Goal: Information Seeking & Learning: Learn about a topic

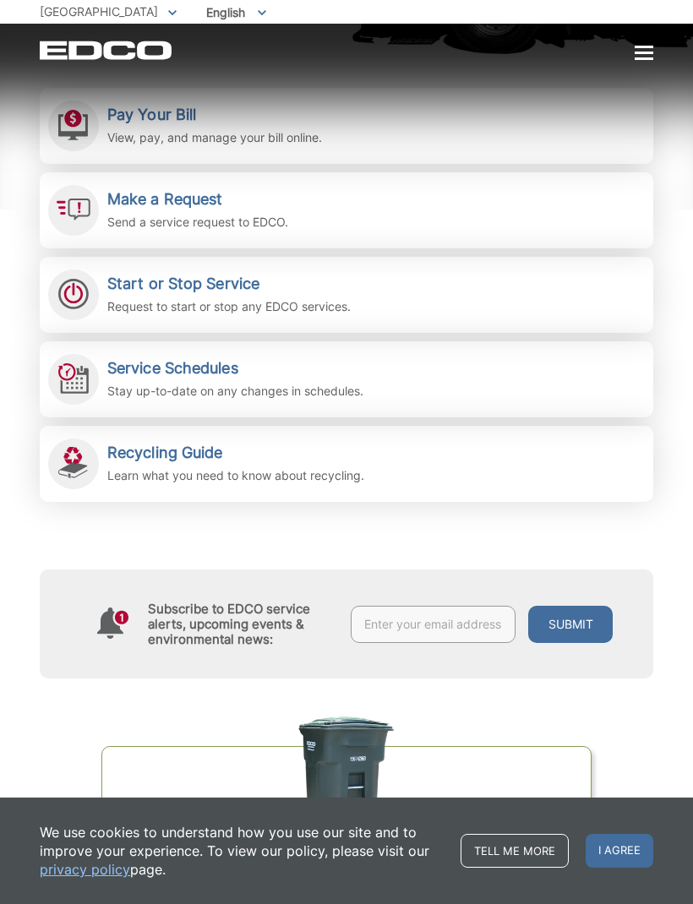
scroll to position [380, 0]
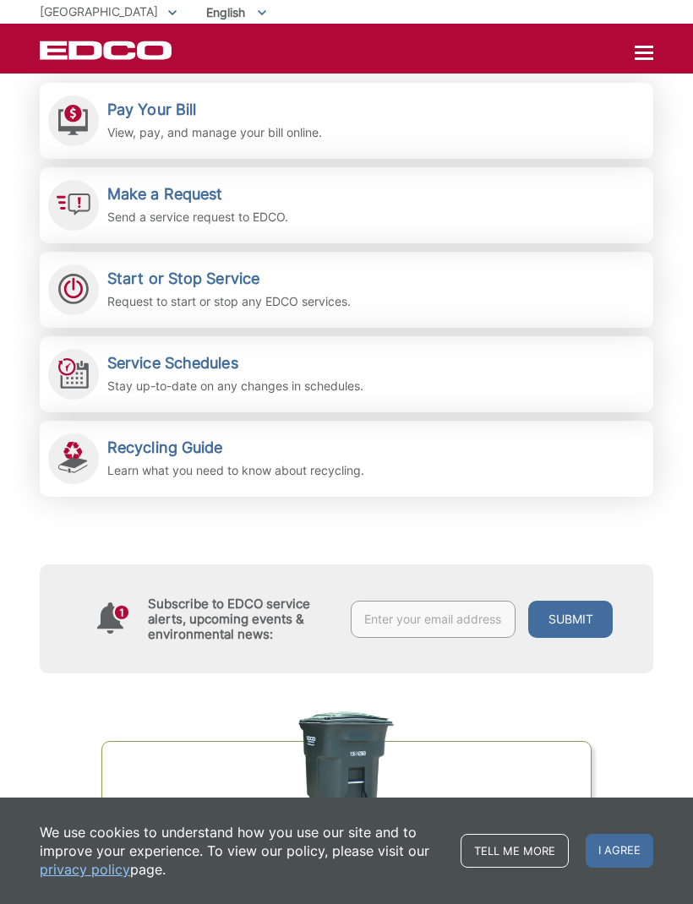
click at [246, 713] on div "Organics Green Cart Challenge Are you sorting correctly? Test your knowledge an…" at bounding box center [347, 880] width 614 height 412
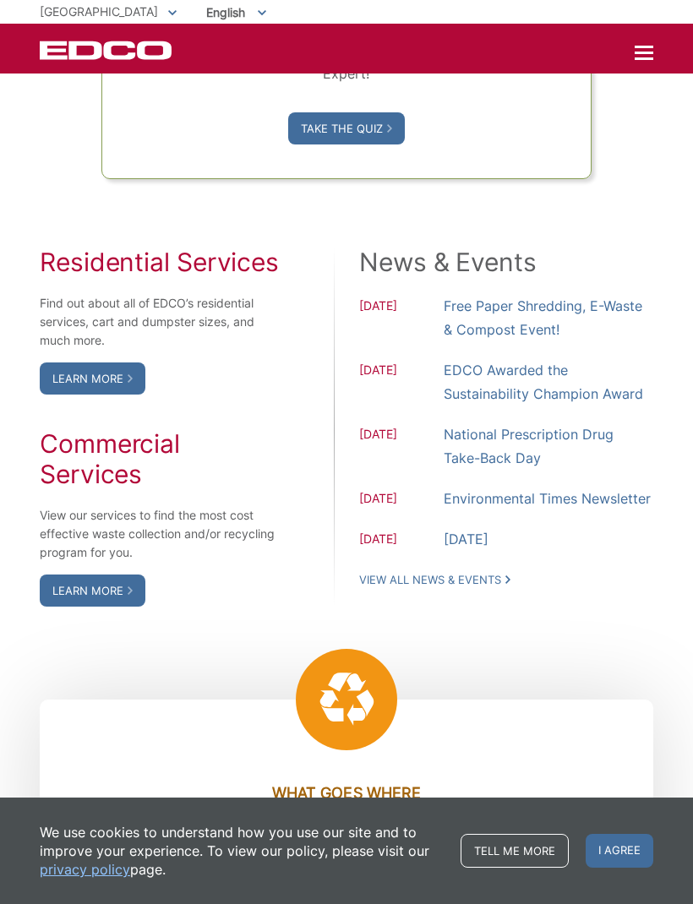
scroll to position [1287, 0]
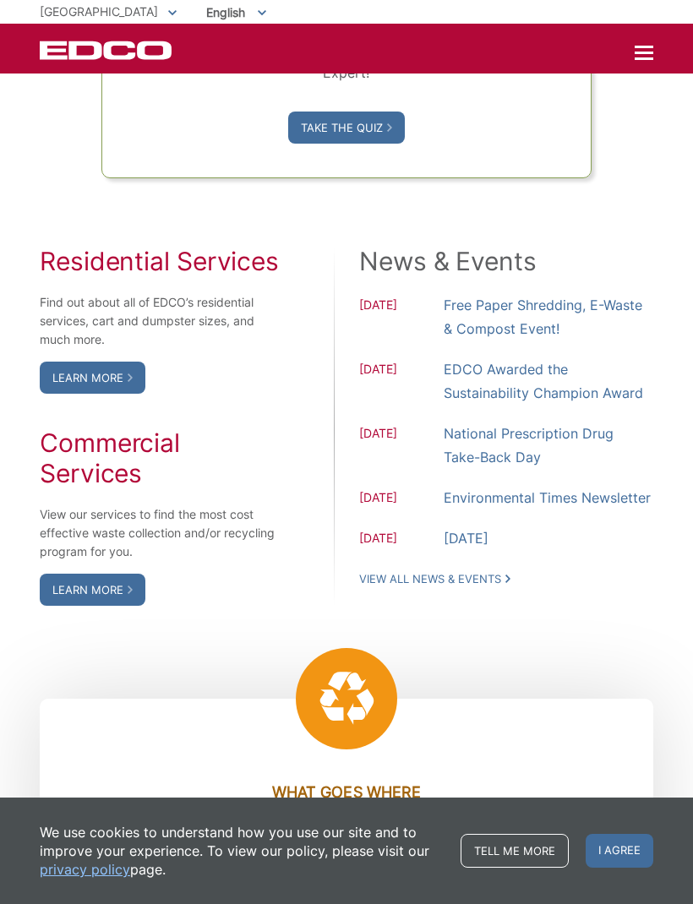
click at [96, 394] on link "Learn More" at bounding box center [93, 378] width 106 height 32
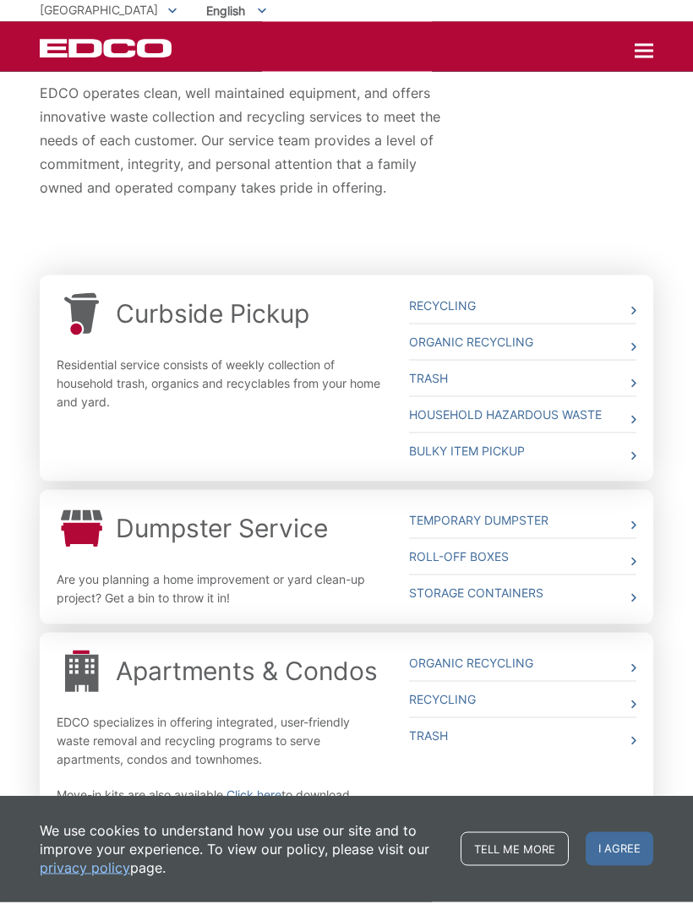
scroll to position [330, 0]
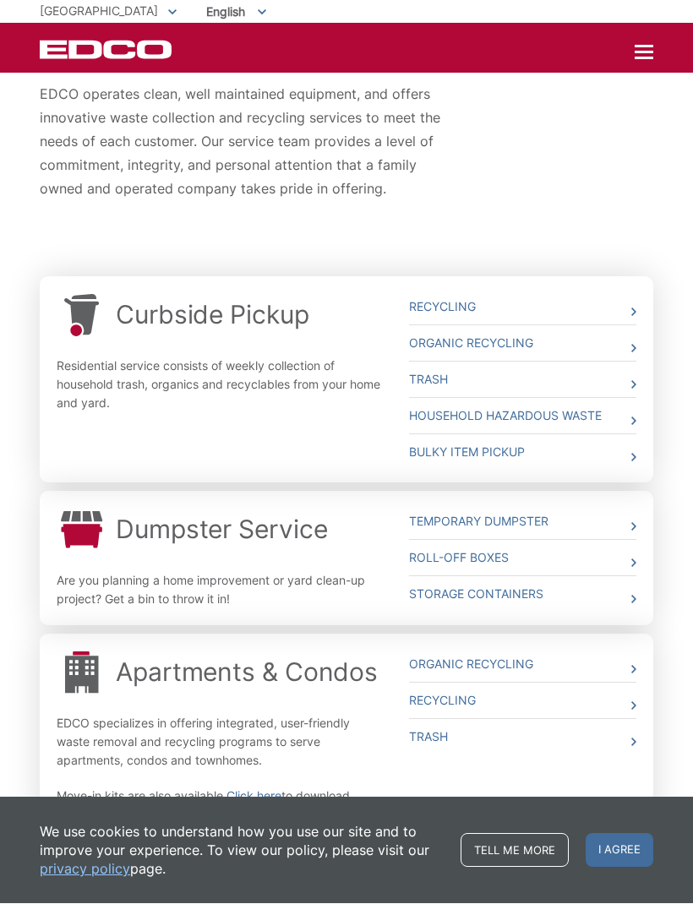
click at [326, 825] on div "Curbside Pickup Residential service consists of weekly collection of household …" at bounding box center [347, 584] width 614 height 614
click at [670, 434] on div "Whether you need curbside pickup, a dumpster, a roll off box or a storage conta…" at bounding box center [346, 386] width 693 height 1009
click at [326, 569] on div "Dumpster Service Are you planning a home improvement or yard clean-up project? …" at bounding box center [220, 559] width 327 height 109
click at [669, 454] on div "Whether you need curbside pickup, a dumpster, a roll off box or a storage conta…" at bounding box center [346, 386] width 693 height 1009
click at [624, 525] on link "Temporary Dumpster" at bounding box center [522, 522] width 227 height 35
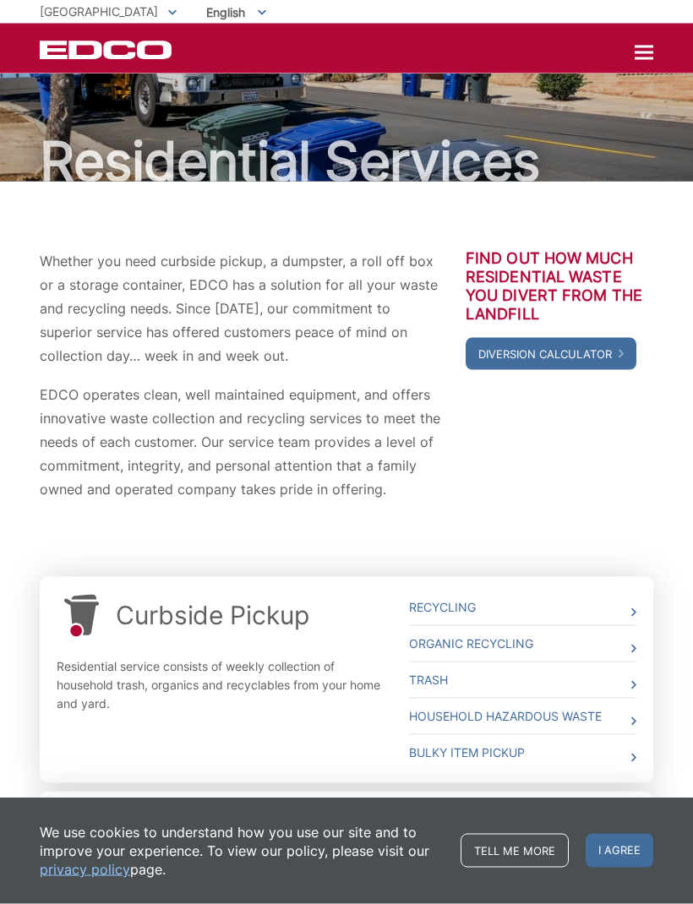
scroll to position [0, 0]
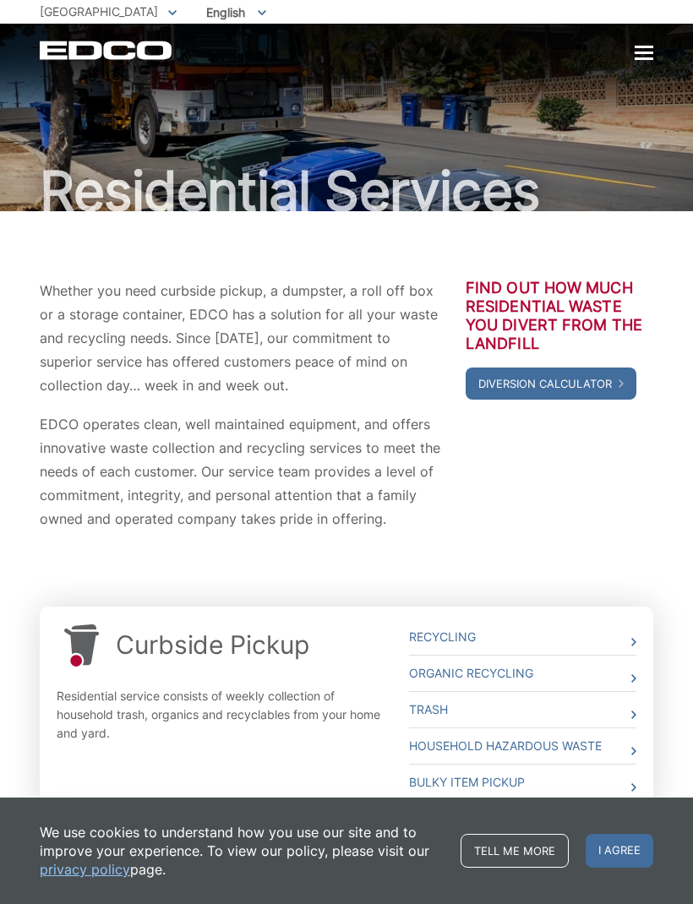
click at [643, 54] on div at bounding box center [644, 53] width 19 height 3
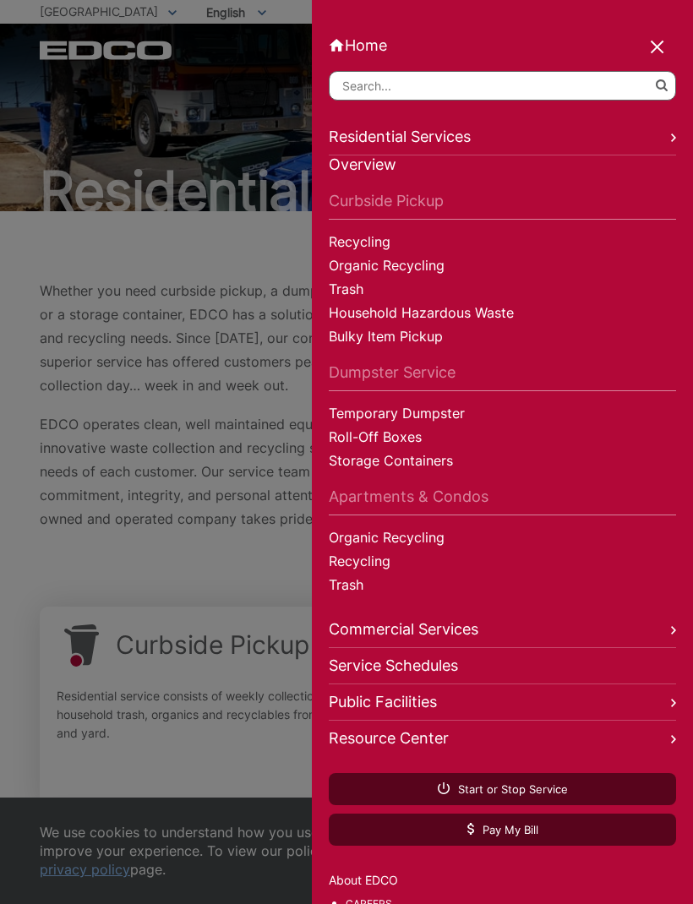
click at [663, 710] on link "Public Facilities" at bounding box center [502, 703] width 347 height 36
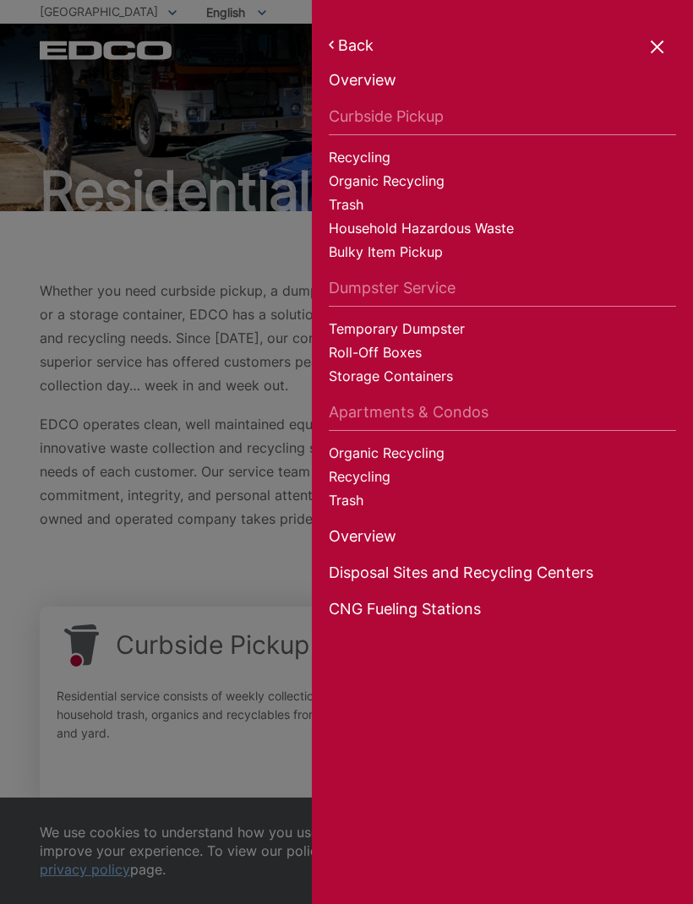
click at [354, 208] on link "Trash" at bounding box center [502, 207] width 347 height 24
click at [548, 574] on link "Disposal Sites and Recycling Centers" at bounding box center [502, 576] width 347 height 24
click at [654, 46] on div at bounding box center [658, 48] width 24 height 24
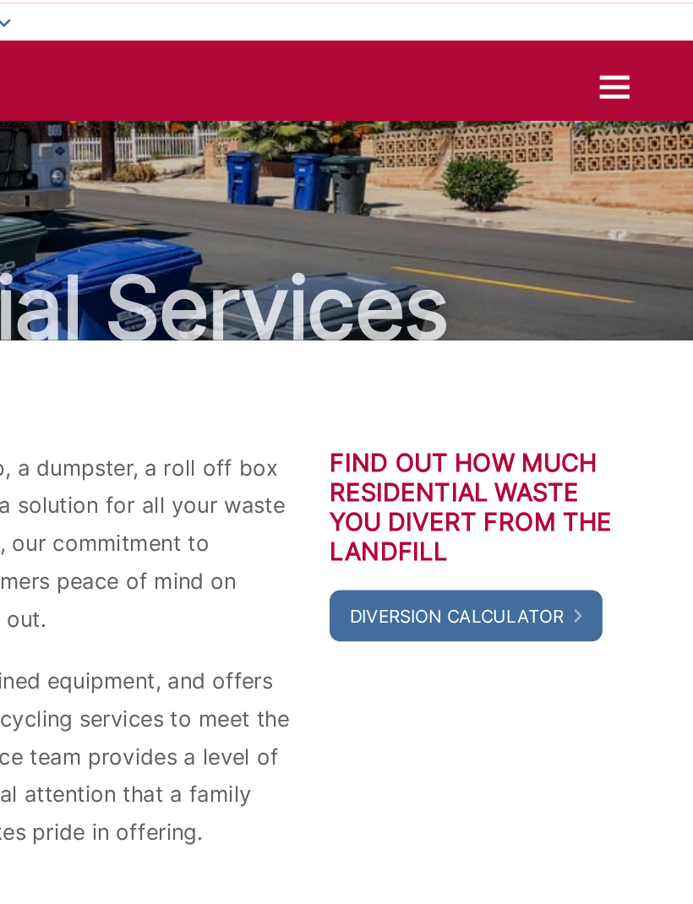
scroll to position [0, 1]
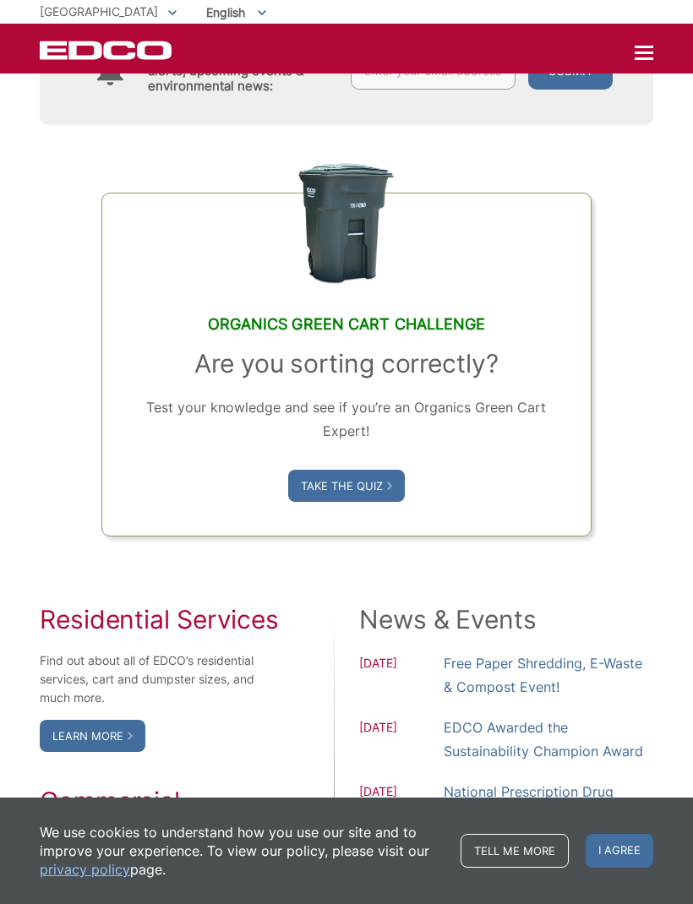
scroll to position [919, 0]
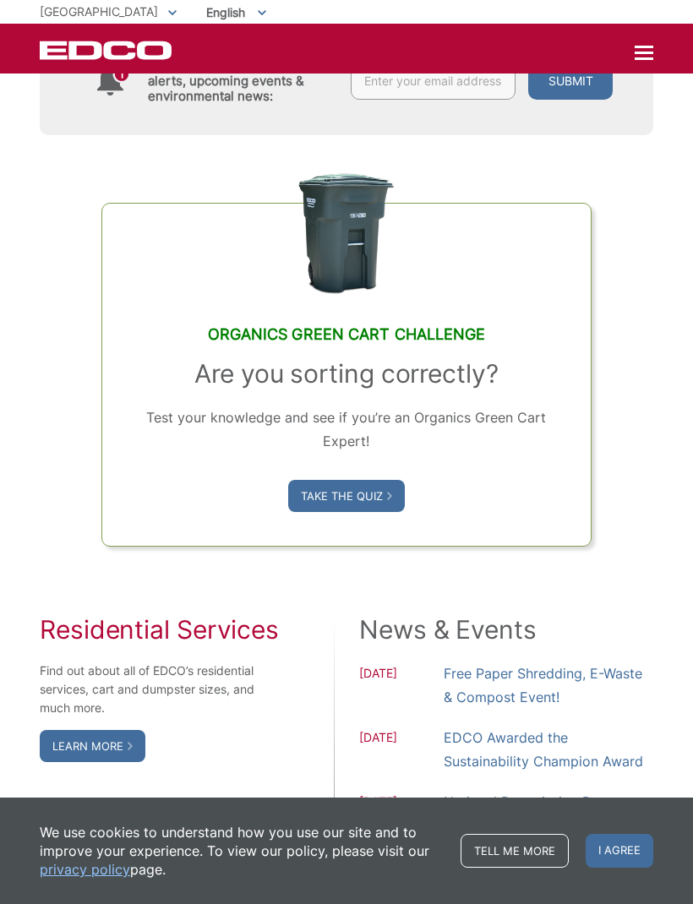
click at [374, 547] on edco-link-card "Organics Green Cart Challenge Are you sorting correctly? Test your knowledge an…" at bounding box center [346, 375] width 491 height 344
click at [357, 512] on link "Take the Quiz" at bounding box center [346, 496] width 117 height 32
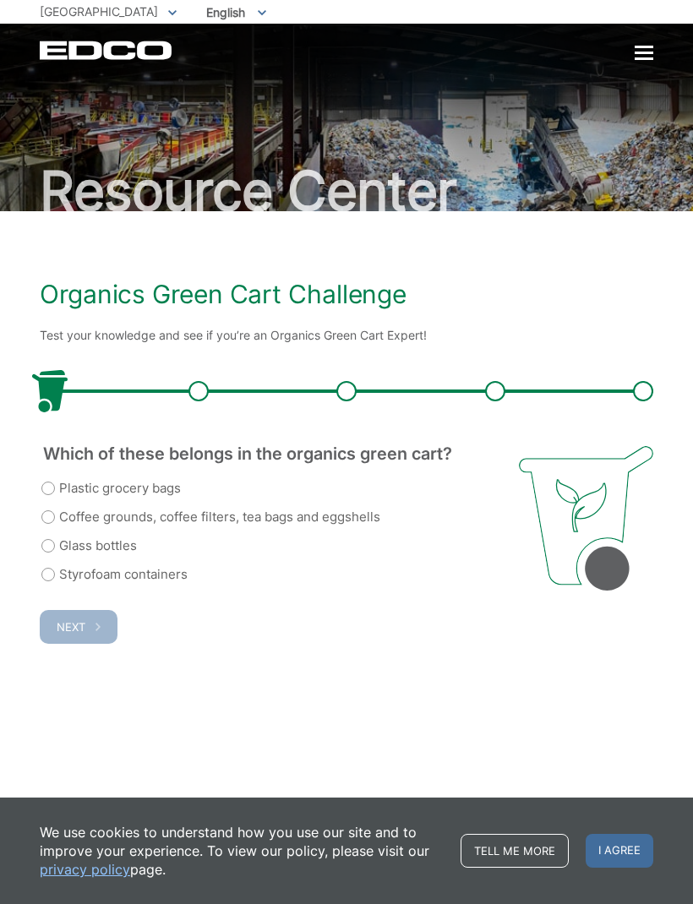
click at [66, 523] on label "Coffee grounds, coffee filters, tea bags and eggshells" at bounding box center [210, 517] width 339 height 20
radio input "true"
click at [86, 625] on button "Next" at bounding box center [79, 627] width 78 height 34
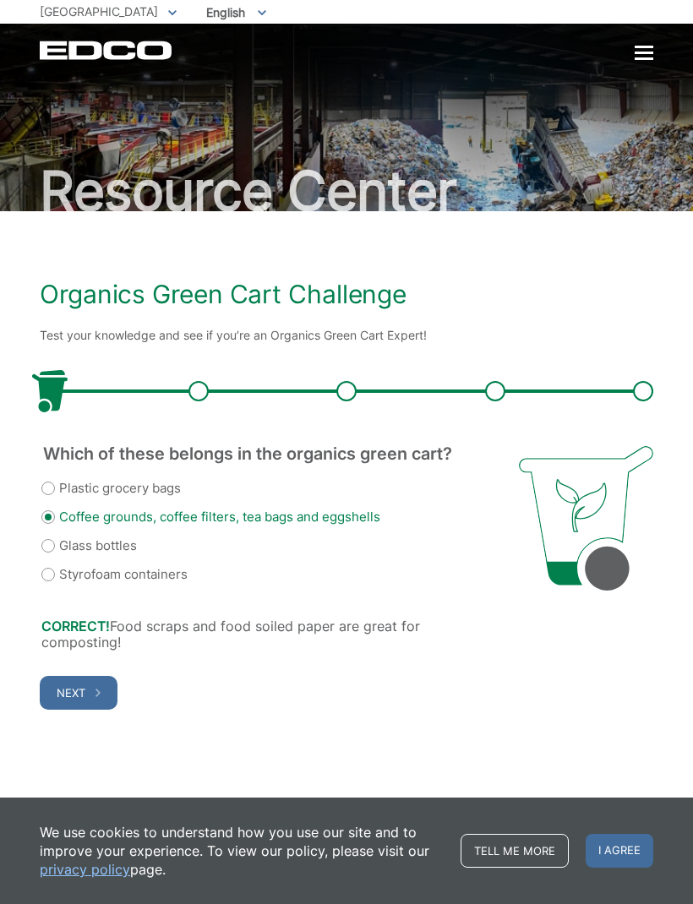
click at [91, 696] on button "Next" at bounding box center [79, 693] width 78 height 34
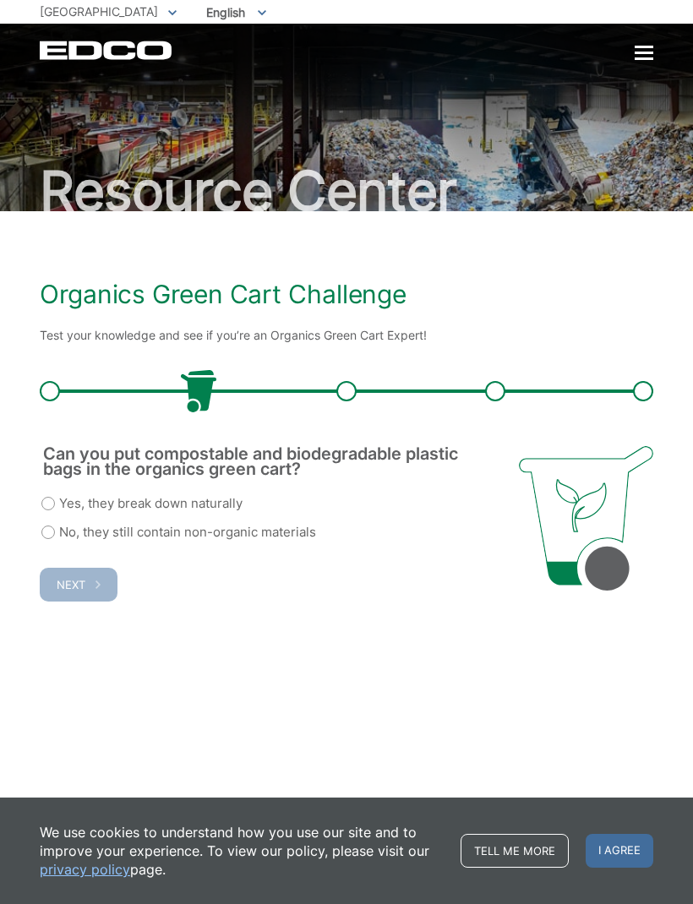
click at [58, 531] on label "No, they still contain non-organic materials" at bounding box center [178, 532] width 275 height 20
radio input "true"
click at [92, 577] on button "Next" at bounding box center [79, 585] width 78 height 34
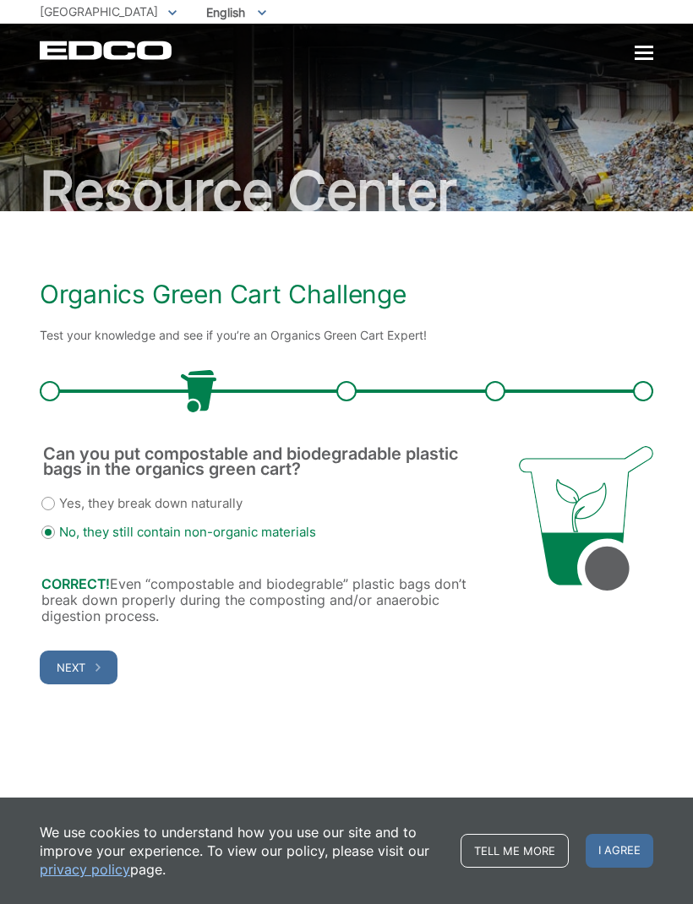
click at [91, 665] on button "Next" at bounding box center [79, 668] width 78 height 34
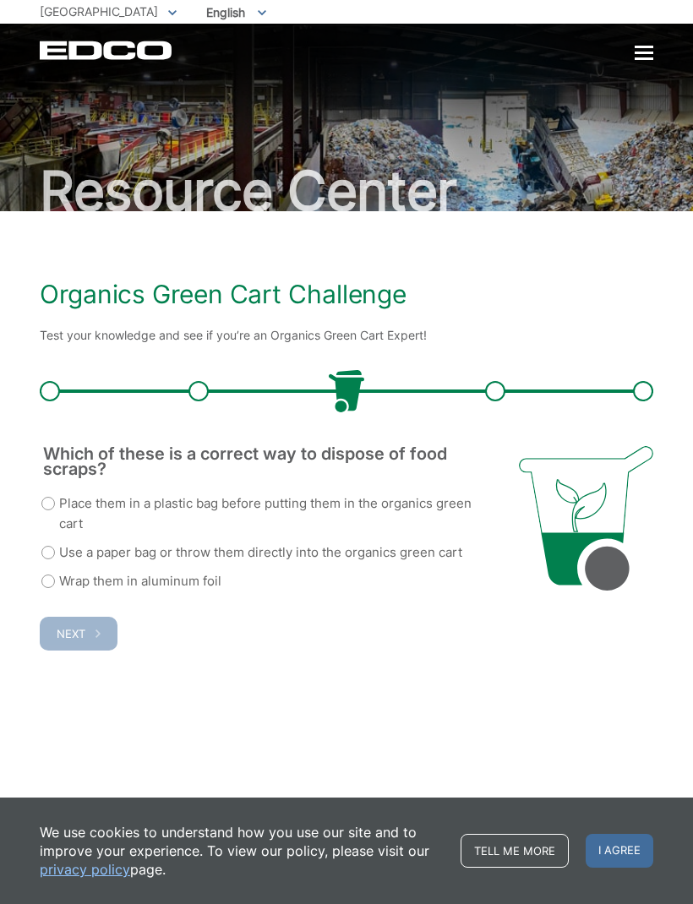
click at [49, 544] on label "Use a paper bag or throw them directly into the organics green cart" at bounding box center [251, 553] width 421 height 20
radio input "true"
click at [90, 631] on button "Next" at bounding box center [79, 634] width 78 height 34
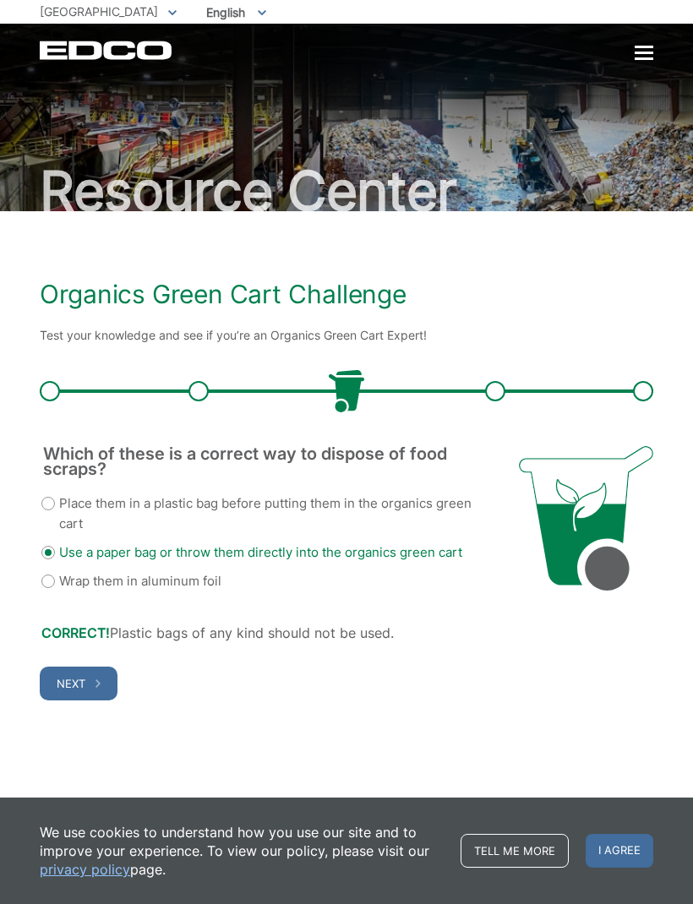
click at [89, 678] on button "Next" at bounding box center [79, 684] width 78 height 34
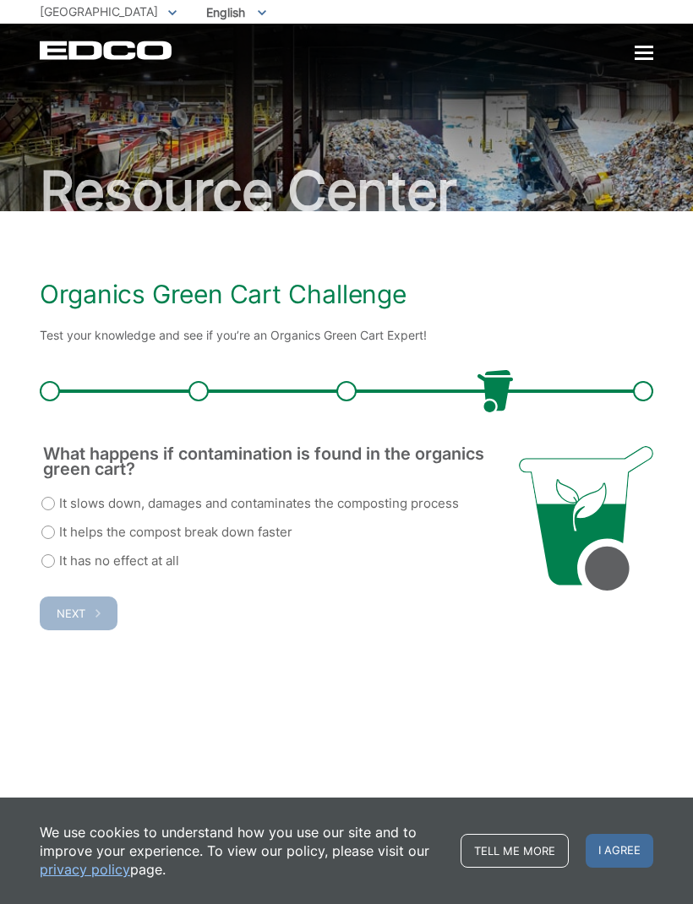
click at [56, 500] on label "It slows down, damages and contaminates the composting process" at bounding box center [249, 504] width 417 height 20
radio input "true"
click at [81, 620] on button "Next" at bounding box center [79, 614] width 78 height 34
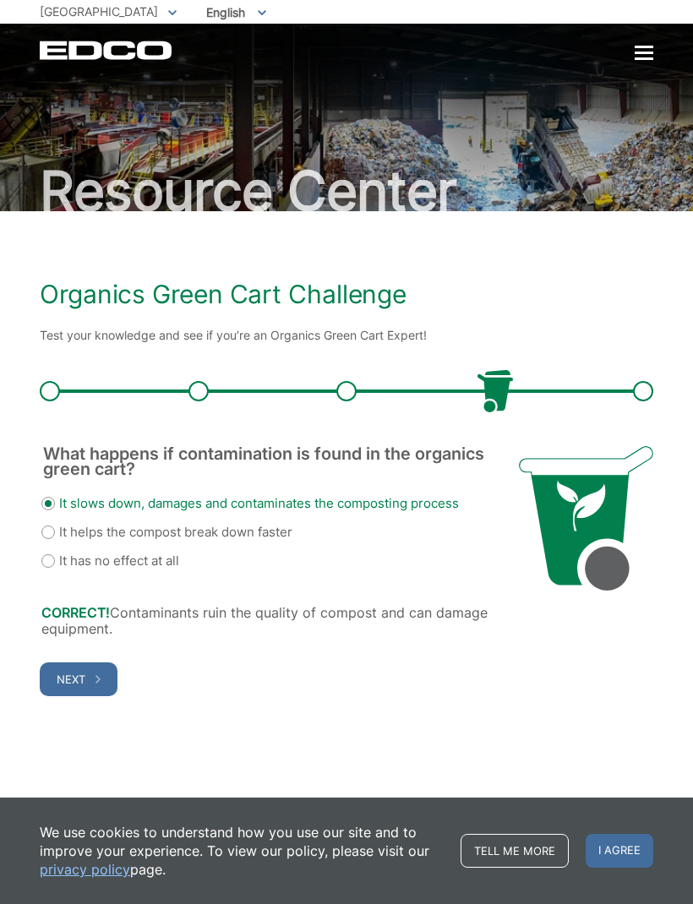
click at [87, 685] on button "Next" at bounding box center [79, 680] width 78 height 34
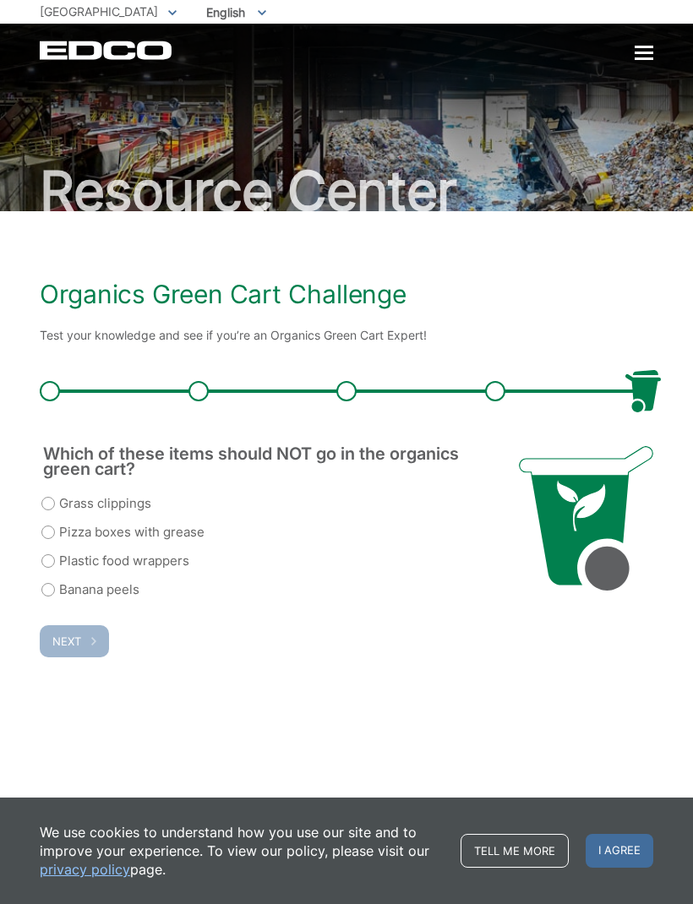
click at [55, 559] on label "Plastic food wrappers" at bounding box center [115, 561] width 148 height 20
radio input "true"
click at [79, 642] on span "Next" at bounding box center [66, 642] width 29 height 14
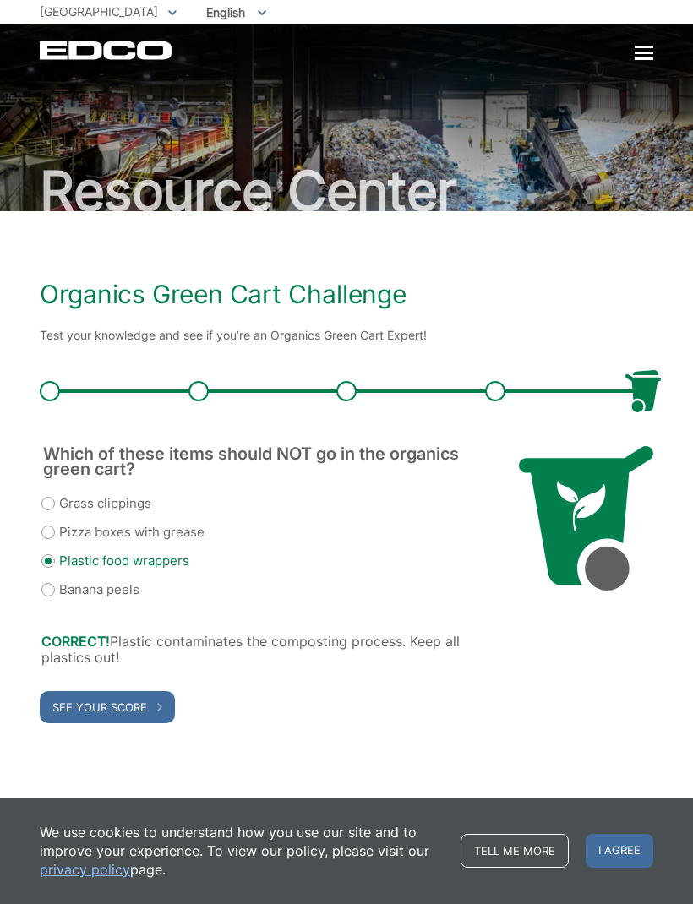
click at [137, 706] on span "See Your Score" at bounding box center [99, 708] width 95 height 14
